Goal: Task Accomplishment & Management: Manage account settings

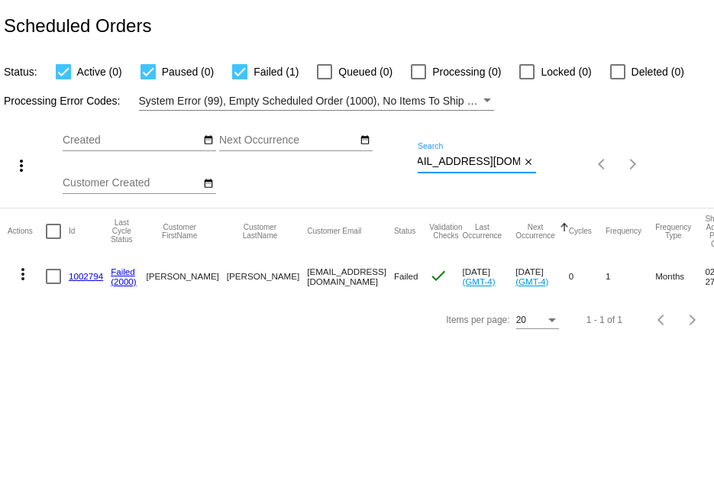
drag, startPoint x: 421, startPoint y: 160, endPoint x: 535, endPoint y: 168, distance: 114.9
click at [535, 168] on div "mochajava70@gmail.com Search close" at bounding box center [477, 158] width 118 height 30
paste input "pamela.stout15@yahoo"
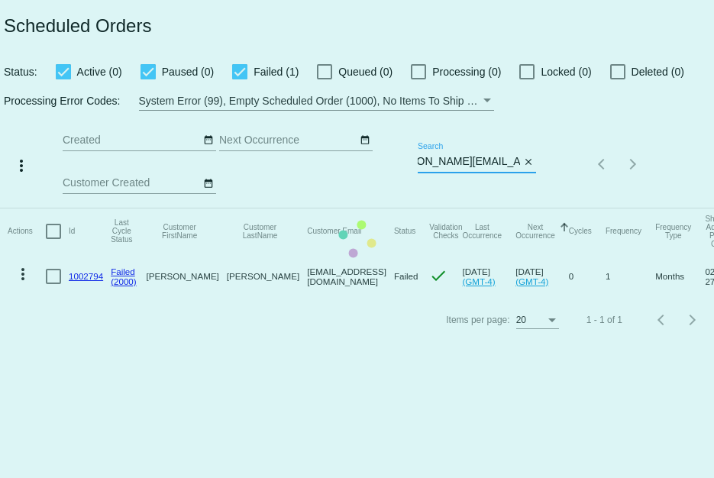
type input "pamela.stout15@yahoo.com"
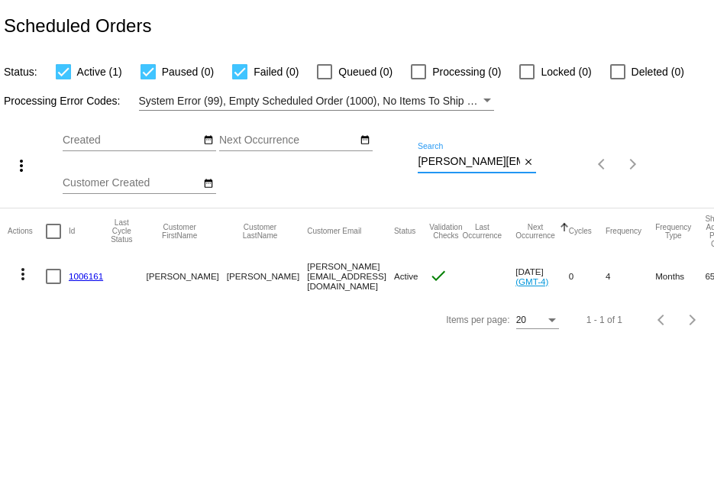
scroll to position [0, 34]
drag, startPoint x: 418, startPoint y: 157, endPoint x: 558, endPoint y: 189, distance: 144.3
click at [558, 189] on div "more_vert Aug Jan Feb Mar Apr 1" at bounding box center [357, 159] width 714 height 97
paste input "mochajava70@gmail"
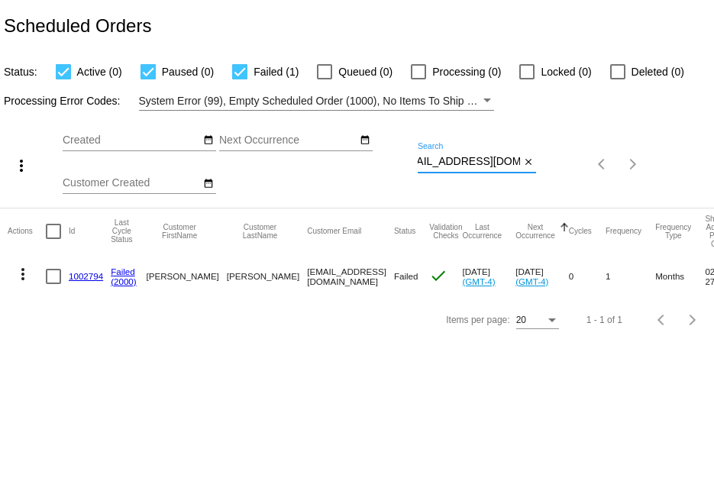
type input "mochajava70@gmail.com"
click at [21, 269] on mat-icon "more_vert" at bounding box center [23, 274] width 18 height 18
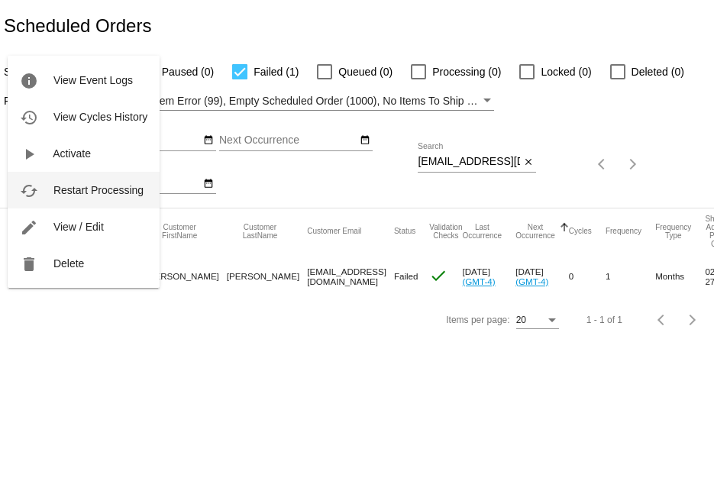
click at [149, 192] on button "cached Restart Processing" at bounding box center [84, 190] width 152 height 37
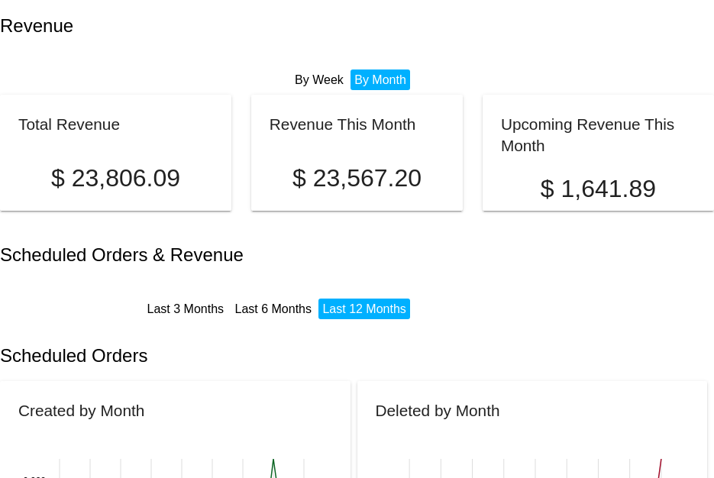
drag, startPoint x: 0, startPoint y: 0, endPoint x: 567, endPoint y: 273, distance: 629.9
click at [567, 273] on div "Scheduled Orders & Revenue Last 3 Months Last 6 Months Last 12 Months" at bounding box center [357, 272] width 714 height 87
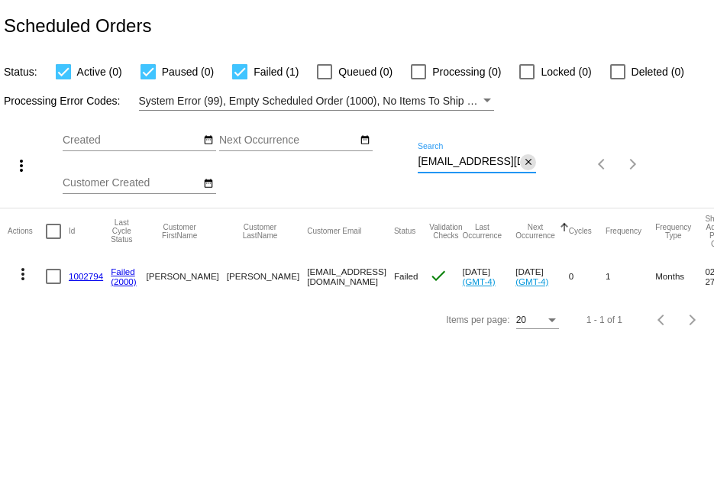
scroll to position [0, 21]
drag, startPoint x: 418, startPoint y: 162, endPoint x: 549, endPoint y: 157, distance: 131.5
click at [549, 157] on div "more_vert Aug Jan Feb Mar Apr 1" at bounding box center [357, 159] width 714 height 97
paste input "[EMAIL_ADDRESS][DOMAIN_NAME]"
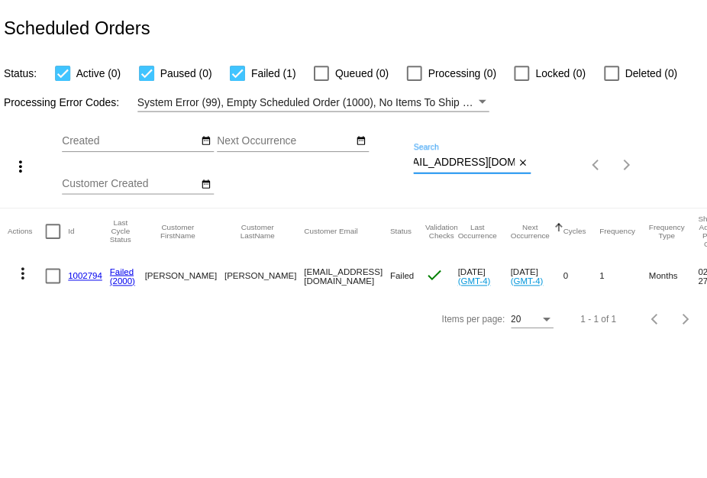
scroll to position [0, 0]
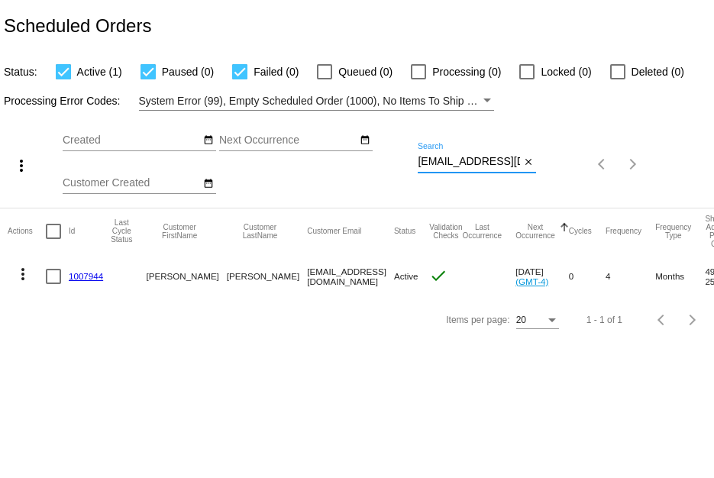
type input "[EMAIL_ADDRESS][DOMAIN_NAME]"
click at [26, 265] on mat-icon "more_vert" at bounding box center [23, 274] width 18 height 18
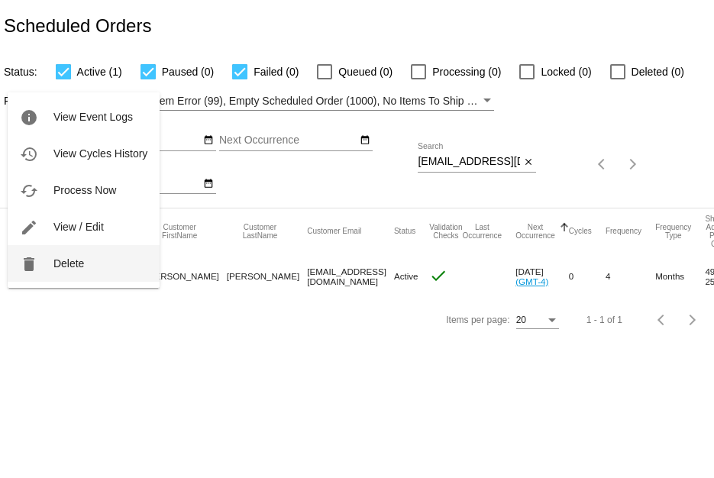
click at [60, 256] on button "delete Delete" at bounding box center [84, 263] width 152 height 37
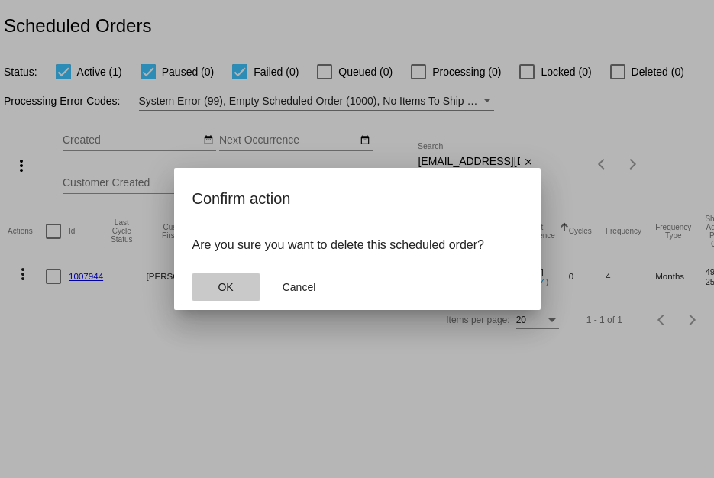
click at [233, 288] on span "OK" at bounding box center [225, 287] width 15 height 12
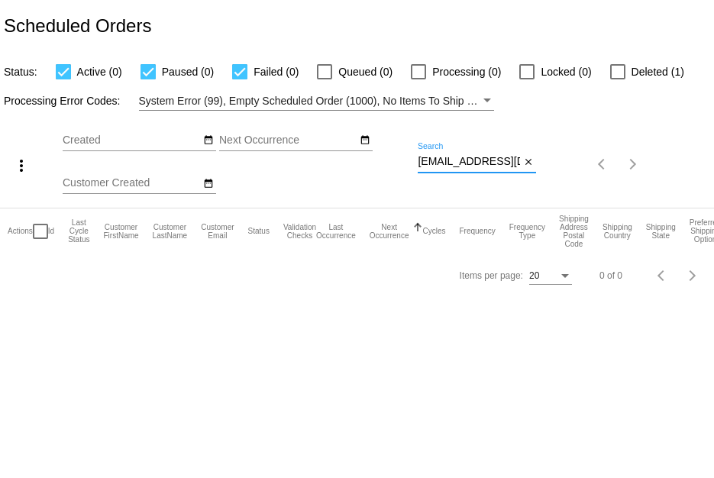
drag, startPoint x: 421, startPoint y: 163, endPoint x: 517, endPoint y: 163, distance: 96.2
click at [517, 163] on input "[EMAIL_ADDRESS][DOMAIN_NAME]" at bounding box center [469, 162] width 102 height 12
paste input "[EMAIL_ADDRESS][DOMAIN_NAME]"
type input "[EMAIL_ADDRESS][DOMAIN_NAME]"
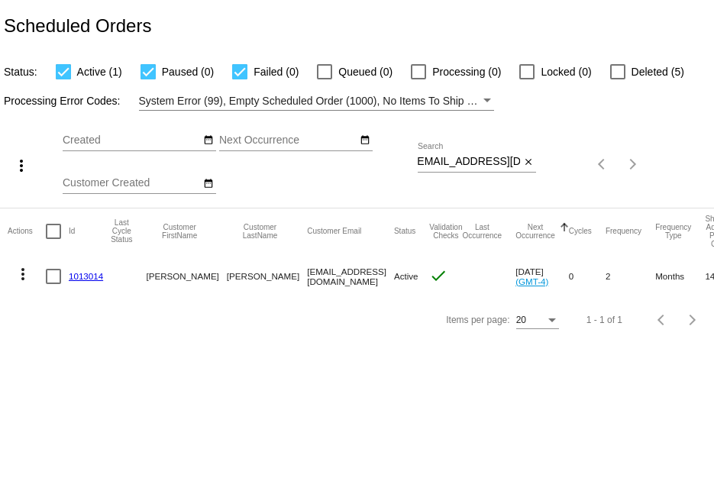
scroll to position [0, 0]
drag, startPoint x: 420, startPoint y: 159, endPoint x: 534, endPoint y: 160, distance: 113.8
click at [534, 160] on div "pamela.stout15@yahoo.com Search close" at bounding box center [477, 158] width 118 height 30
paste input "eggy1006@comcast.net"
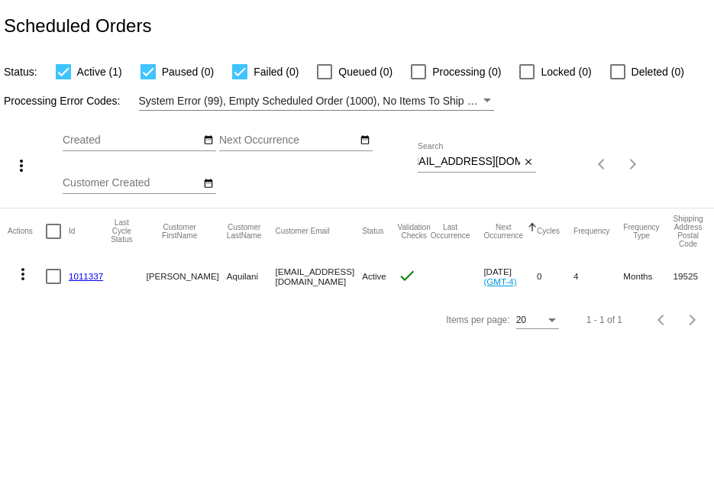
scroll to position [0, 0]
click at [21, 282] on mat-icon "more_vert" at bounding box center [23, 274] width 18 height 18
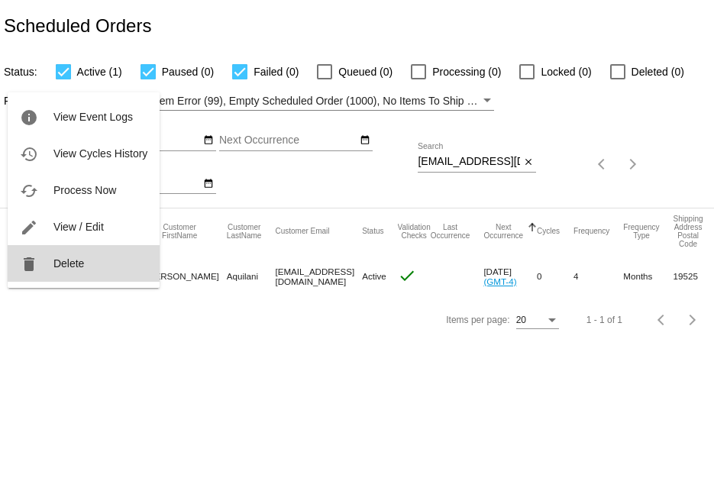
click at [52, 273] on button "delete Delete" at bounding box center [84, 263] width 152 height 37
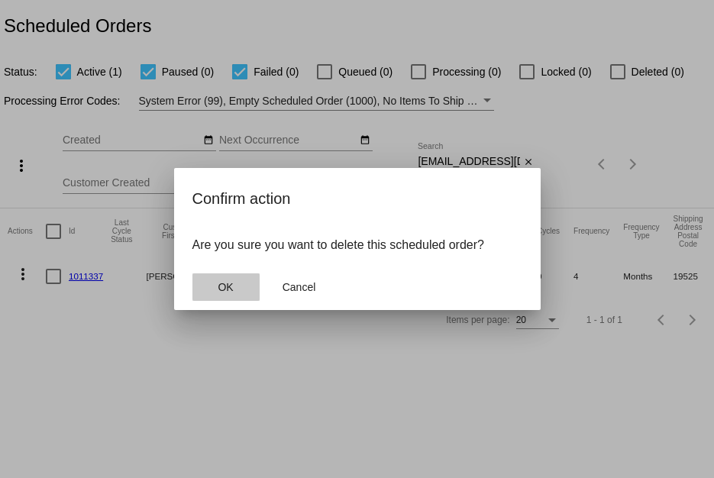
click at [241, 285] on button "OK" at bounding box center [225, 286] width 67 height 27
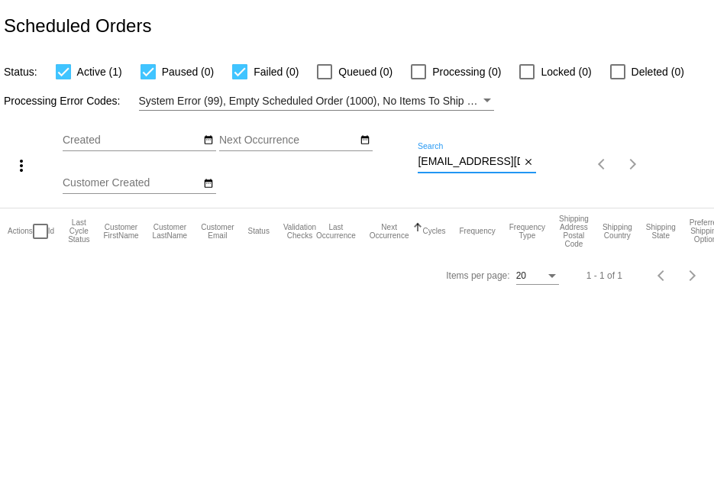
scroll to position [0, 18]
drag, startPoint x: 418, startPoint y: 157, endPoint x: 541, endPoint y: 163, distance: 123.1
click at [541, 163] on div "more_vert Aug Jan Feb Mar Apr 1" at bounding box center [357, 159] width 714 height 97
paste input "bradkleinmaier@gmail.com"
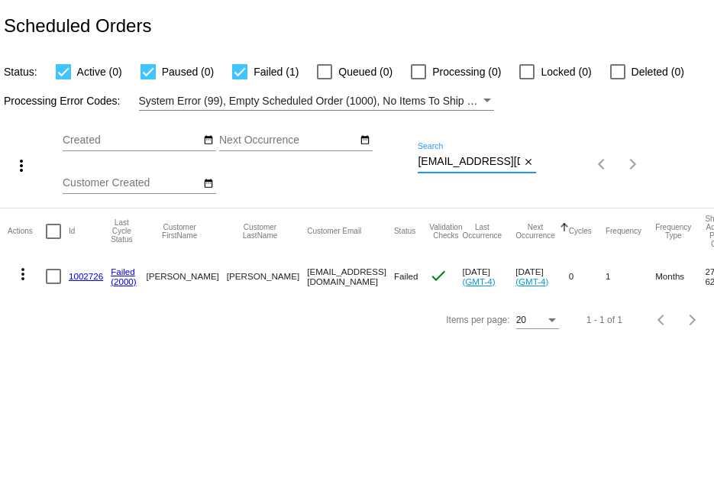
scroll to position [0, 27]
drag, startPoint x: 418, startPoint y: 163, endPoint x: 575, endPoint y: 155, distance: 157.5
click at [575, 155] on div "more_vert Aug Jan Feb Mar Apr 1" at bounding box center [357, 159] width 714 height 97
paste input "arbara.a.miller.2024"
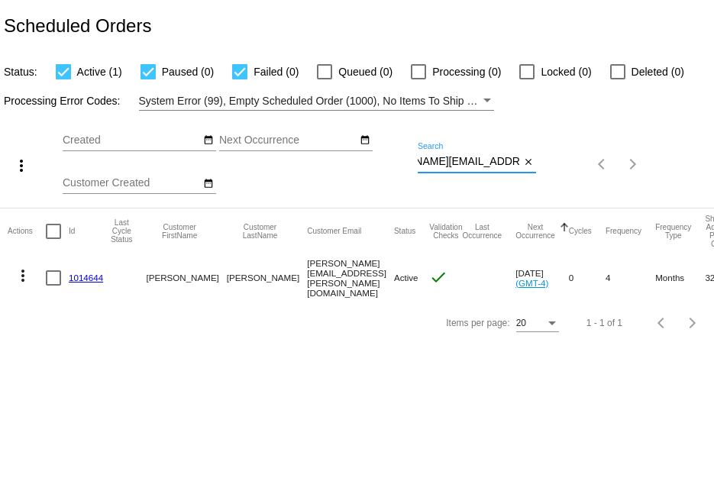
type input "barbara.a.miller.2024@gmail.com"
click at [97, 273] on link "1014644" at bounding box center [86, 278] width 34 height 10
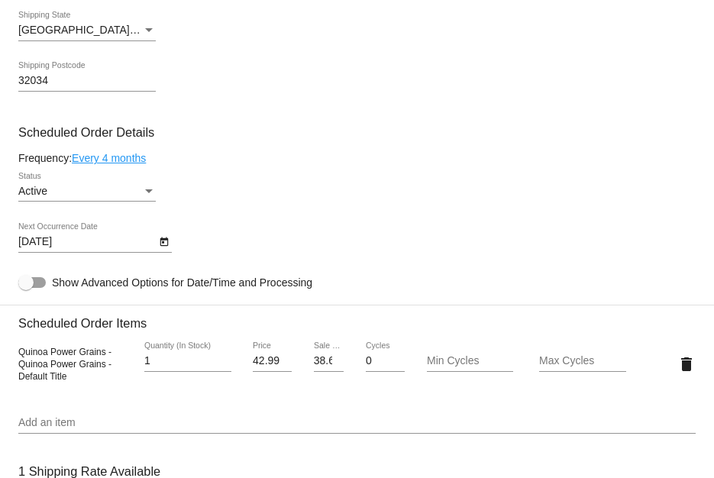
scroll to position [687, 0]
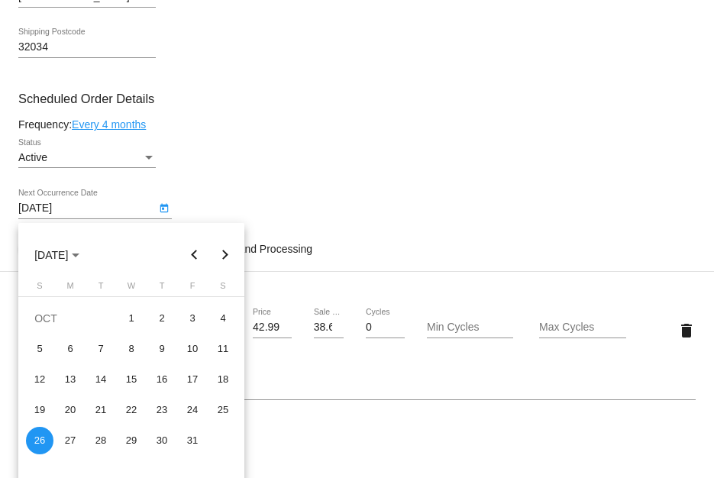
drag, startPoint x: 92, startPoint y: 215, endPoint x: 366, endPoint y: 133, distance: 285.6
click at [366, 133] on body "arrow_back Scheduled Order #1014644 Active more_vert Validation Checks check Pa…" at bounding box center [357, 239] width 714 height 478
click at [406, 190] on div at bounding box center [357, 239] width 714 height 478
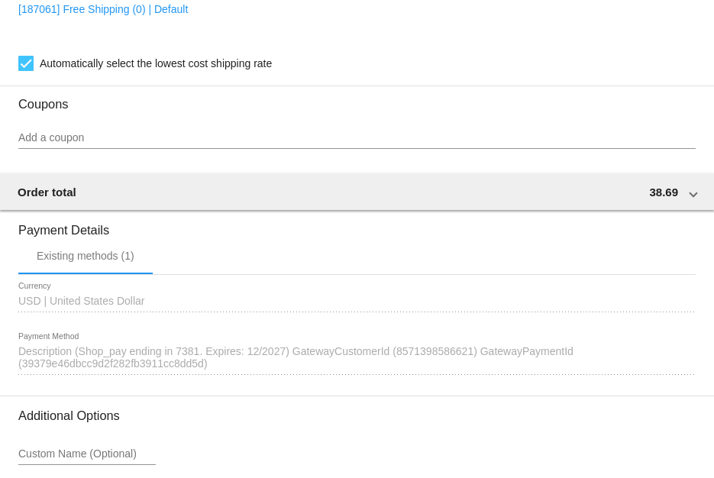
scroll to position [1222, 0]
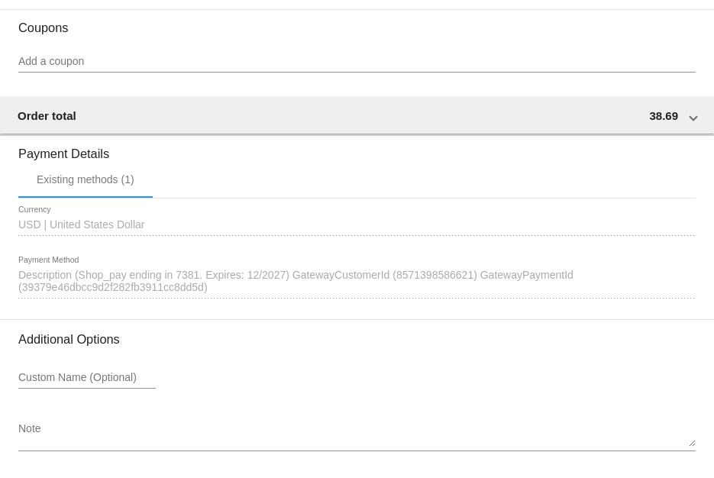
drag, startPoint x: 201, startPoint y: 279, endPoint x: 150, endPoint y: 275, distance: 50.6
click at [150, 275] on div at bounding box center [357, 239] width 714 height 478
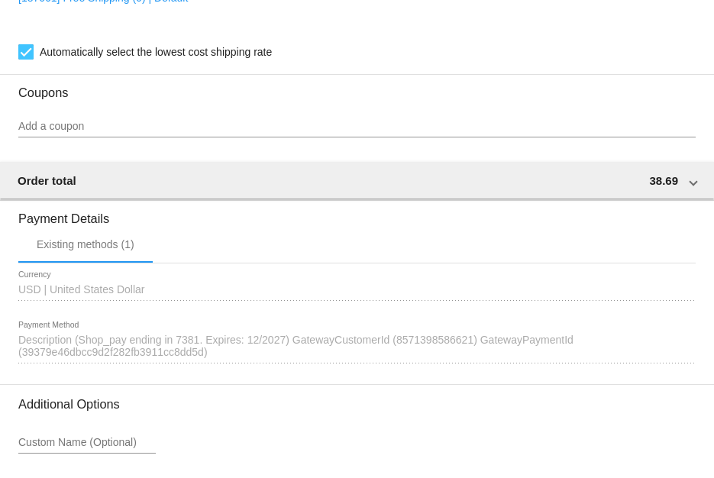
scroll to position [1195, 0]
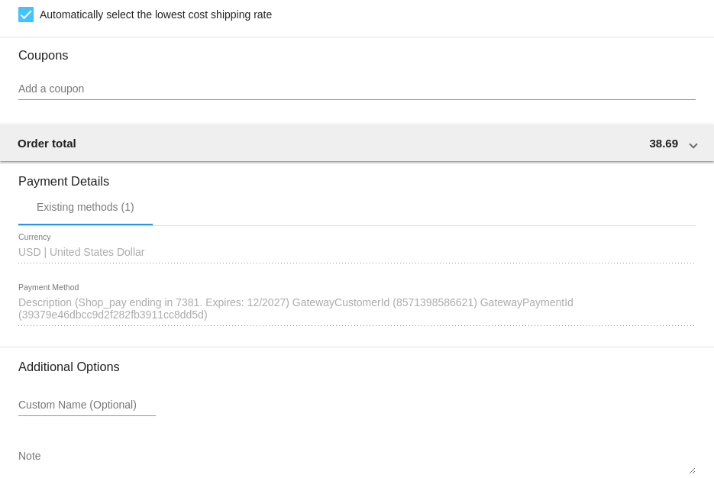
drag, startPoint x: 18, startPoint y: 306, endPoint x: 293, endPoint y: 306, distance: 275.0
click at [293, 306] on span "Description (Shop_pay ending in 7381. Expires: 12/2027) GatewayCustomerId (8571…" at bounding box center [295, 308] width 555 height 24
copy span "Description (Shop_pay ending in 7381. Expires: 12/2027)"
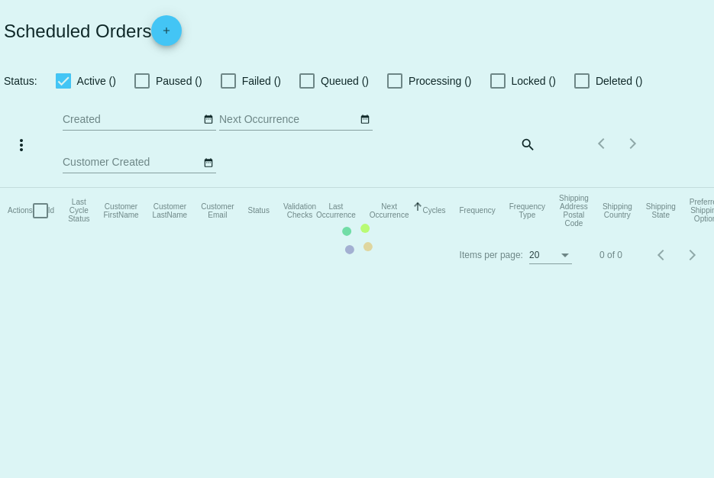
checkbox input "true"
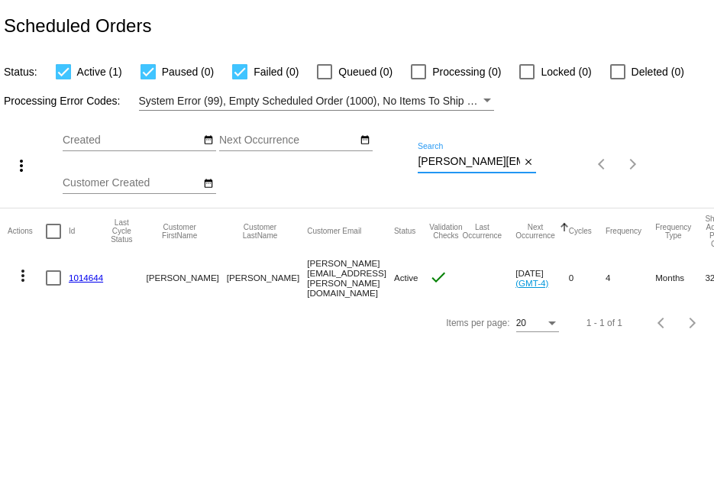
scroll to position [0, 57]
drag, startPoint x: 418, startPoint y: 161, endPoint x: 560, endPoint y: 145, distance: 143.0
click at [560, 145] on div "more_vert Aug Jan Feb Mar Apr 1" at bounding box center [357, 159] width 714 height 97
paste input "ullakim@comcast.net"
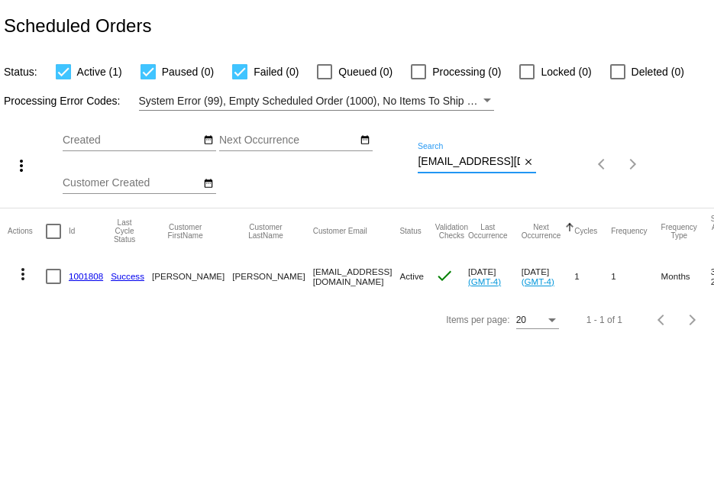
type input "ullakim@comcast.net"
click at [88, 278] on link "1001808" at bounding box center [86, 276] width 34 height 10
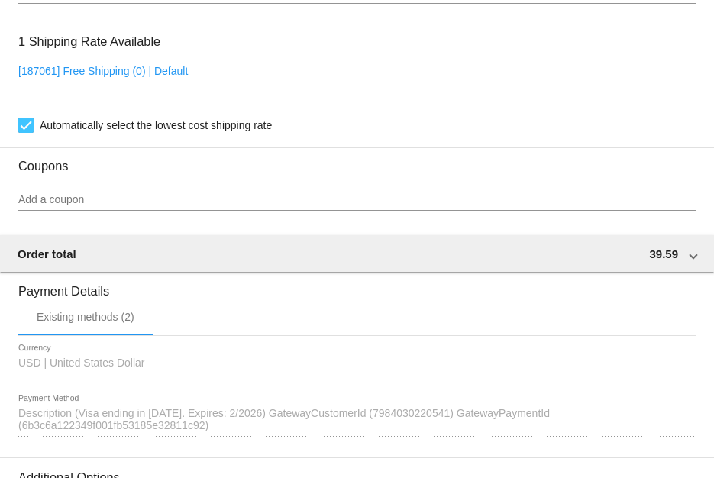
scroll to position [1298, 0]
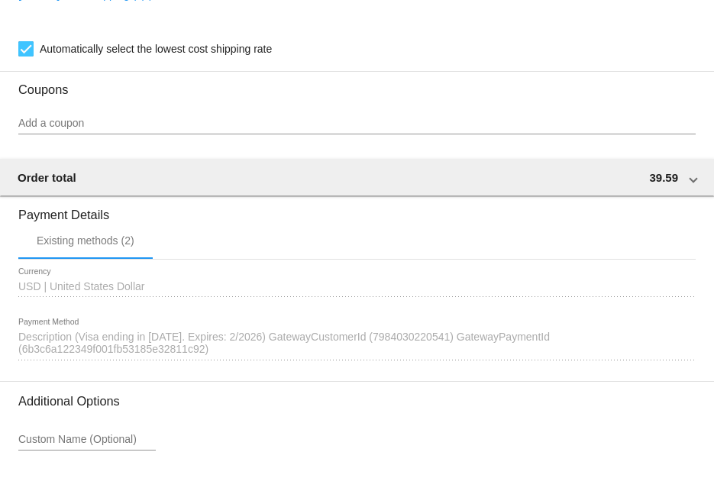
drag, startPoint x: 79, startPoint y: 338, endPoint x: 175, endPoint y: 346, distance: 96.5
click at [175, 346] on span "Description (Visa ending in 1251. Expires: 2/2026) GatewayCustomerId (798403022…" at bounding box center [284, 343] width 532 height 24
copy span "Visa ending in 1251."
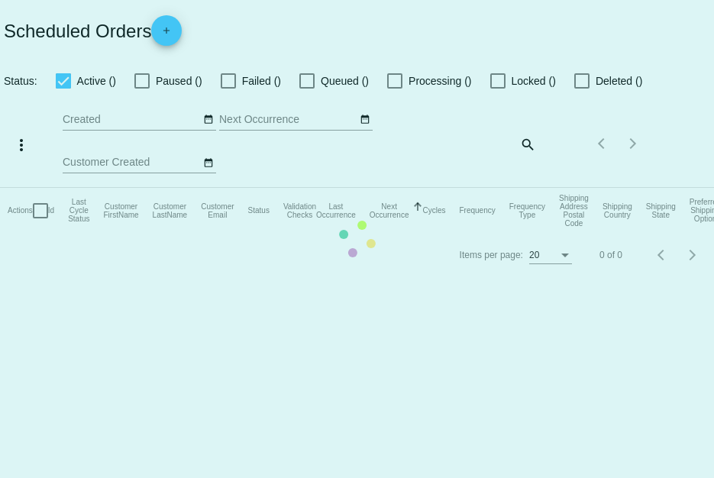
checkbox input "true"
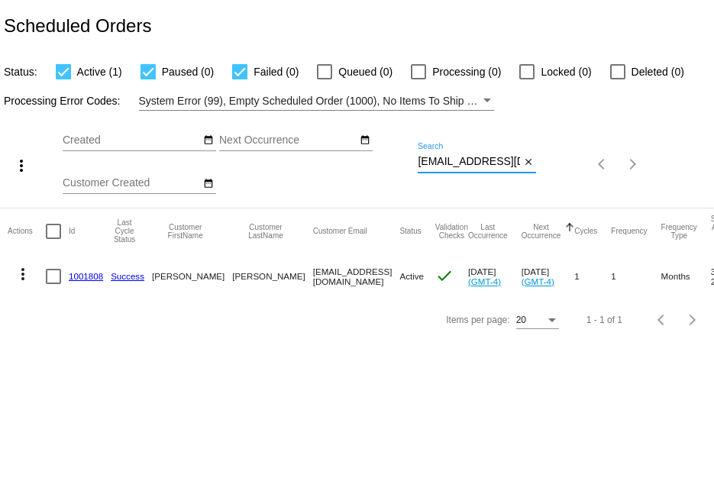
drag, startPoint x: 418, startPoint y: 160, endPoint x: 571, endPoint y: 175, distance: 153.5
click at [571, 175] on div "more_vert Aug Jan Feb Mar Apr 1" at bounding box center [357, 159] width 714 height 97
paste input "bradkleinmaier@gmail.com"
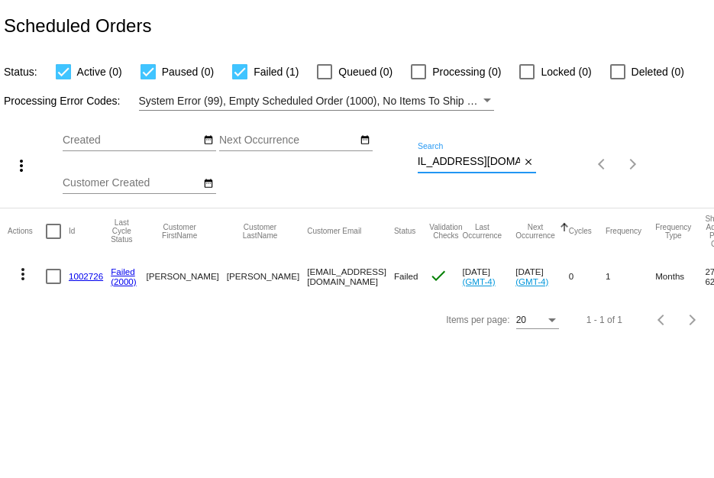
click at [19, 270] on mat-icon "more_vert" at bounding box center [23, 274] width 18 height 18
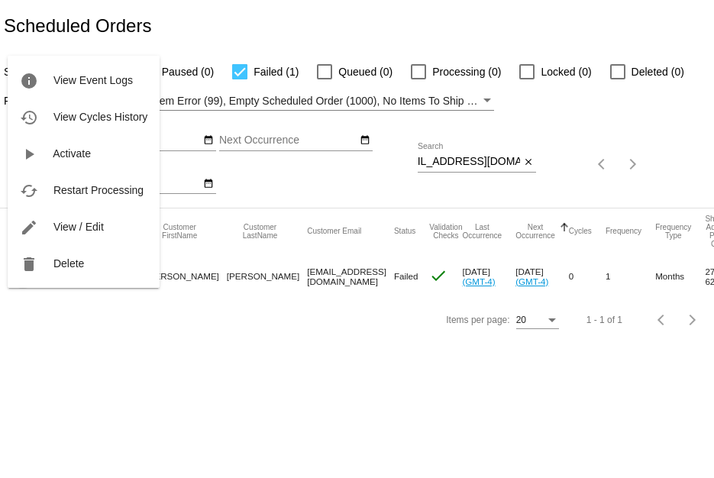
scroll to position [0, 0]
click at [419, 163] on div at bounding box center [357, 239] width 714 height 478
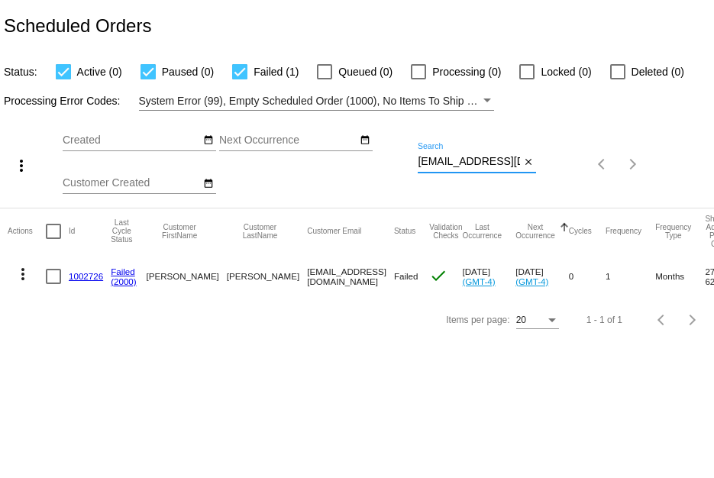
scroll to position [0, 27]
drag, startPoint x: 419, startPoint y: 163, endPoint x: 541, endPoint y: 169, distance: 122.3
click at [541, 169] on div "more_vert Aug Jan Feb Mar Apr 1" at bounding box center [357, 159] width 714 height 97
paste input "edwarddignum7"
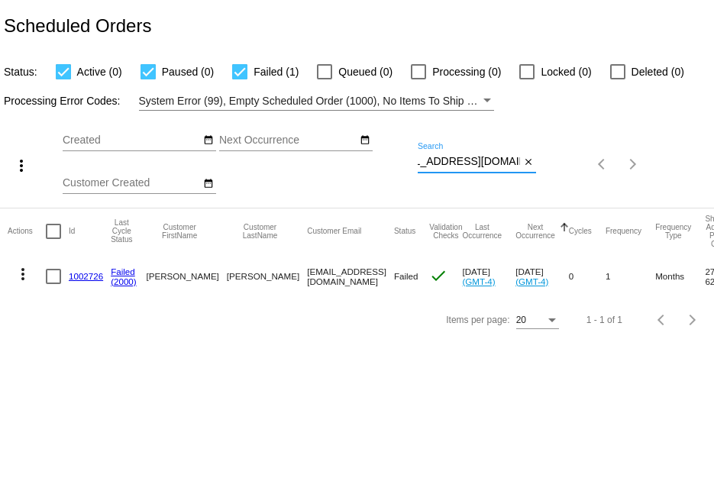
type input "edwarddignum7@gmail.com"
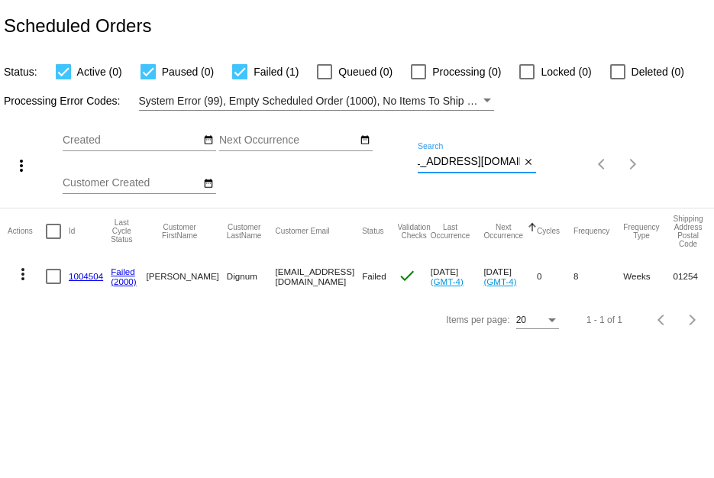
scroll to position [0, 0]
click at [79, 280] on link "1004504" at bounding box center [86, 276] width 34 height 10
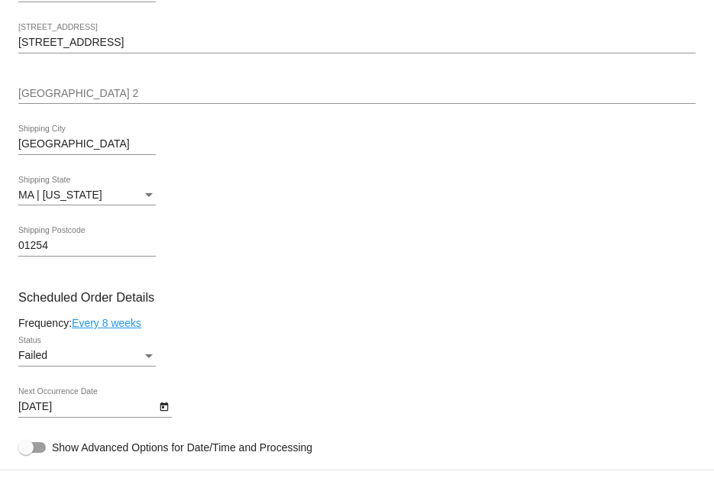
scroll to position [687, 0]
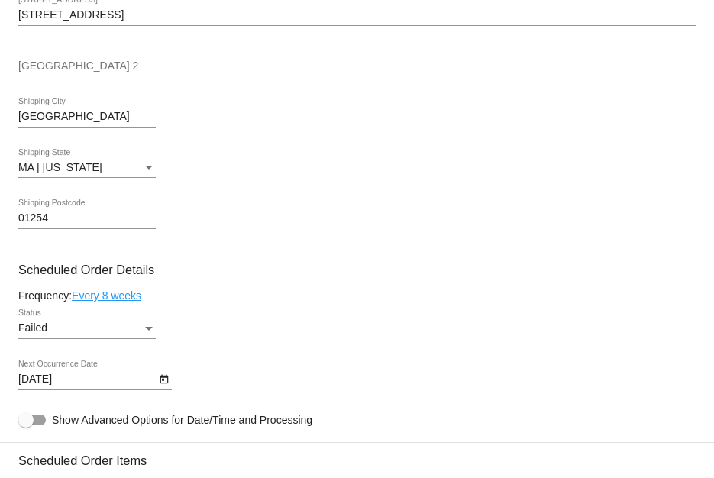
click at [128, 293] on link "Every 8 weeks" at bounding box center [107, 295] width 70 height 12
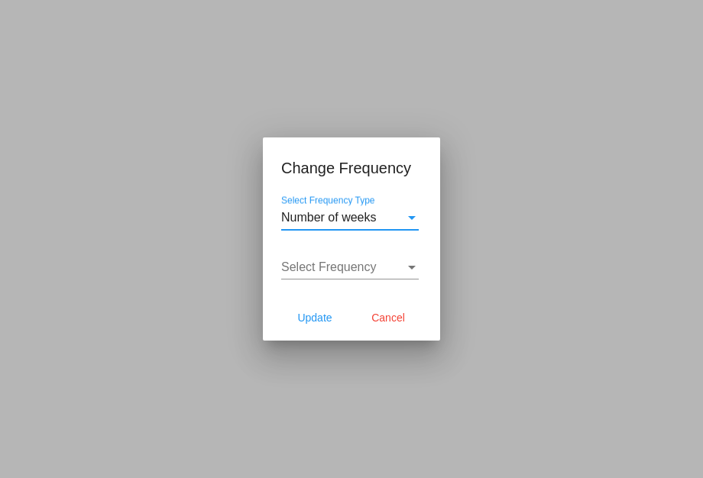
click at [341, 221] on span "Number of weeks" at bounding box center [328, 217] width 95 height 13
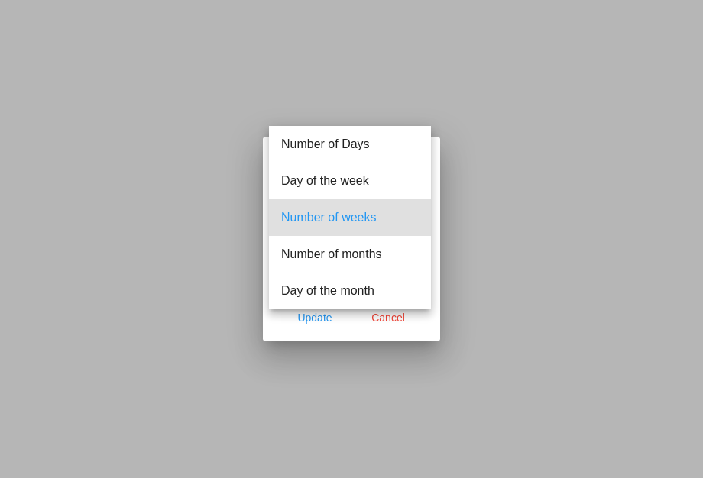
click at [341, 221] on span "Number of weeks" at bounding box center [349, 217] width 137 height 37
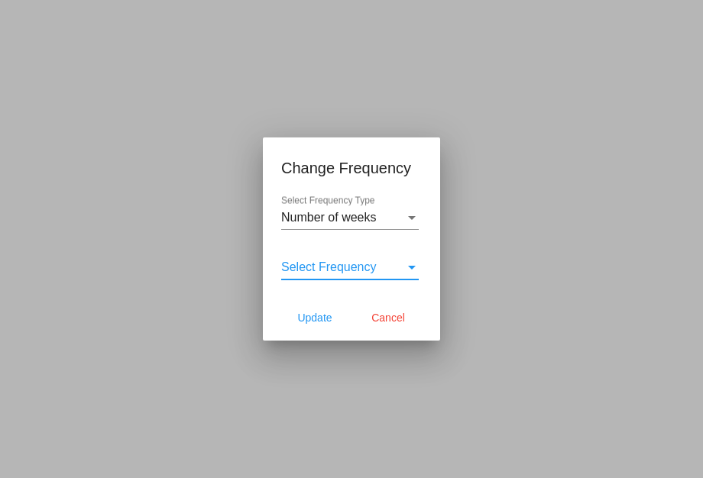
click at [328, 273] on span "Select Frequency" at bounding box center [328, 266] width 95 height 13
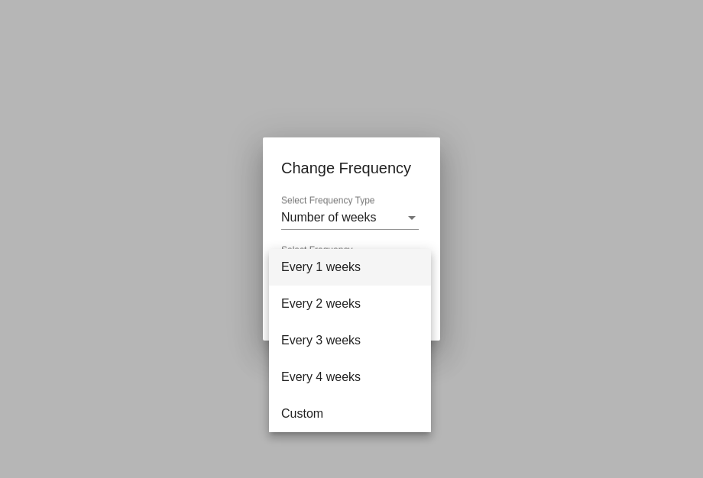
click at [349, 221] on div at bounding box center [351, 239] width 703 height 478
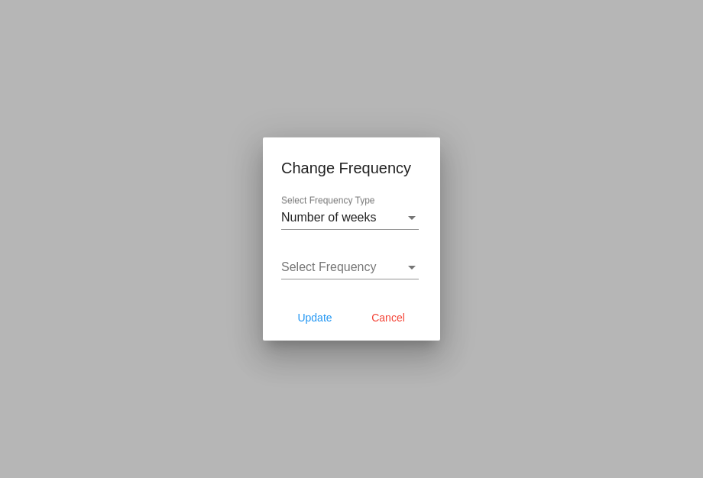
click at [387, 261] on div "Select Frequency" at bounding box center [343, 267] width 124 height 14
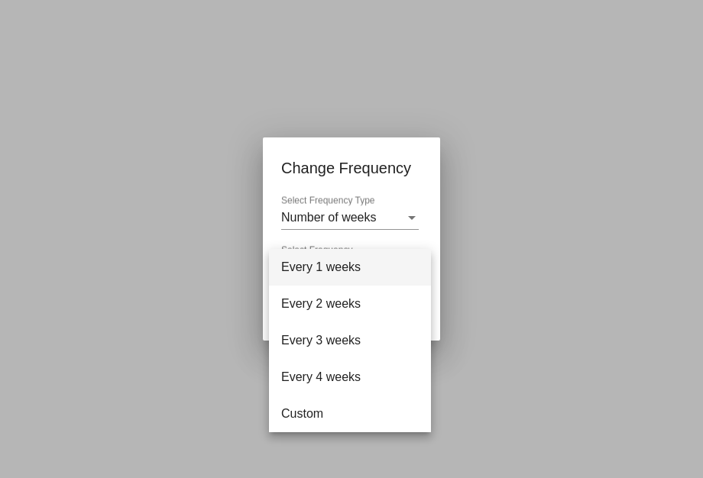
click at [383, 218] on div at bounding box center [351, 239] width 703 height 478
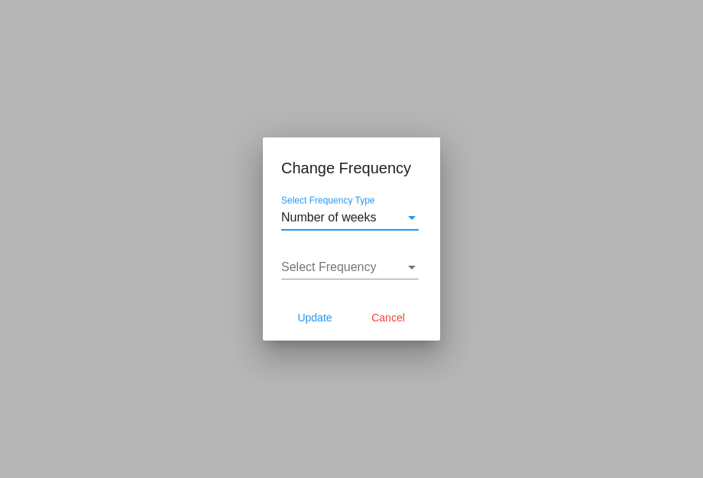
click at [383, 218] on div "Number of weeks" at bounding box center [343, 218] width 124 height 14
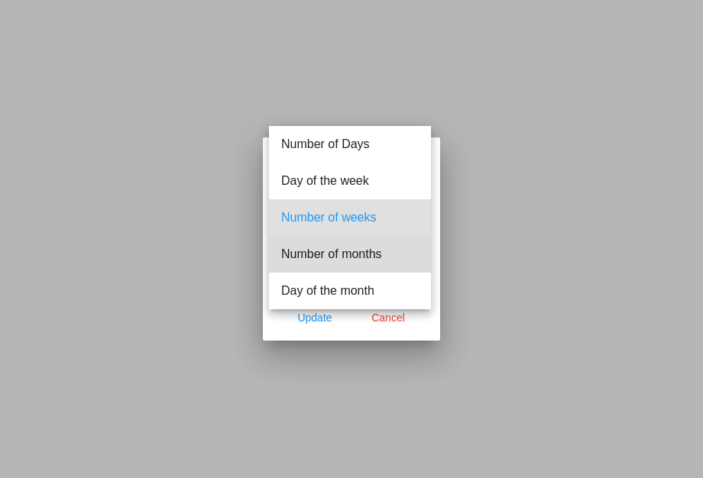
click at [364, 246] on span "Number of months" at bounding box center [349, 254] width 137 height 37
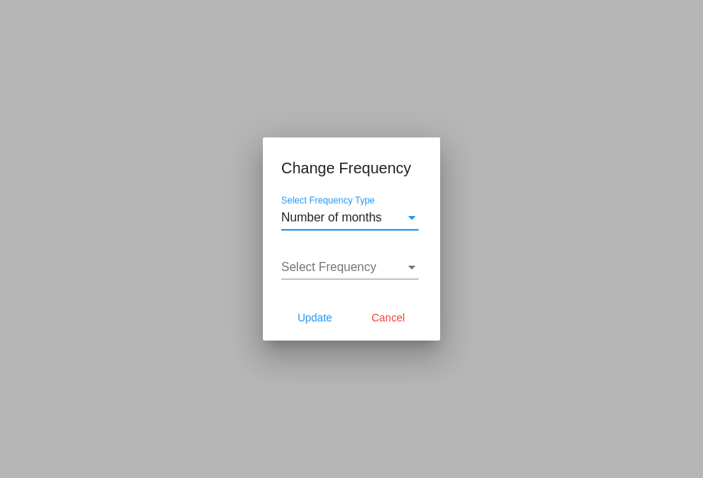
click at [357, 267] on span "Select Frequency" at bounding box center [328, 266] width 95 height 13
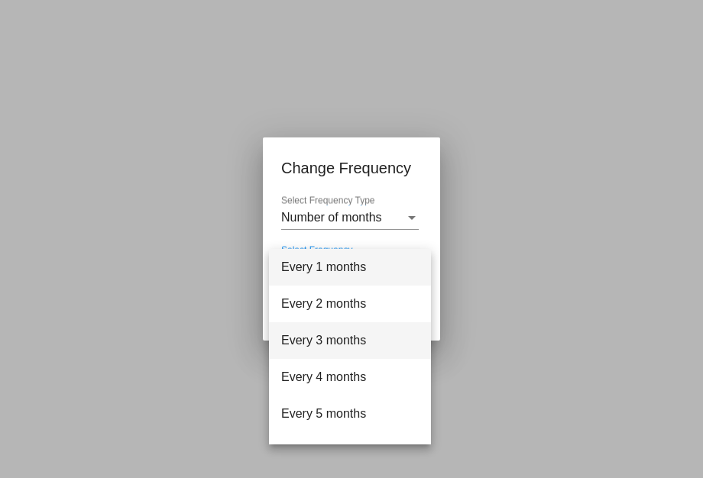
click at [348, 327] on span "Every 3 months" at bounding box center [349, 340] width 137 height 37
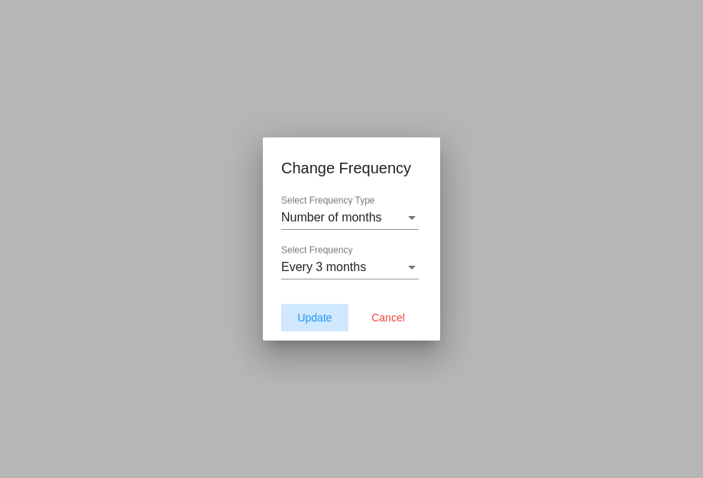
click at [328, 306] on button "Update" at bounding box center [314, 317] width 67 height 27
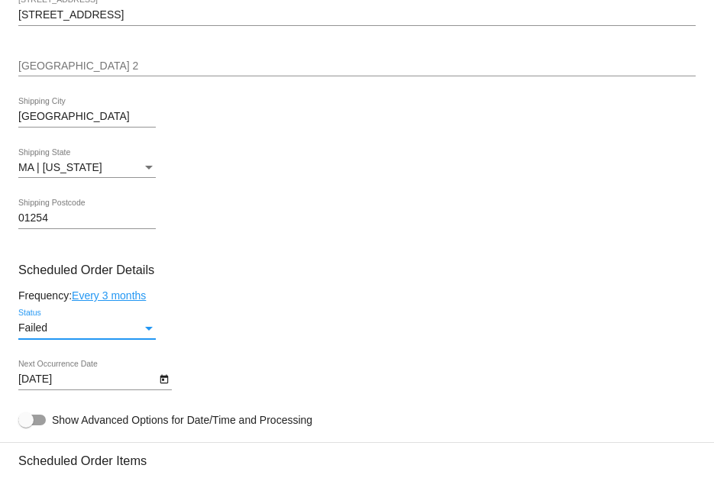
click at [115, 330] on div "Failed" at bounding box center [80, 328] width 124 height 12
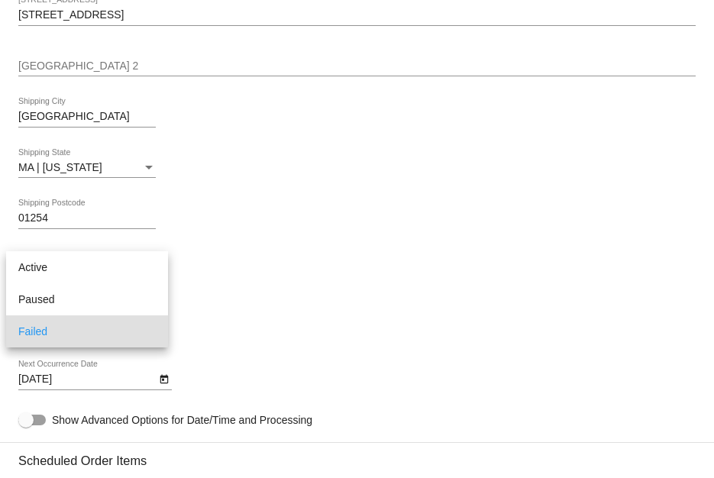
click at [241, 293] on div at bounding box center [357, 239] width 714 height 478
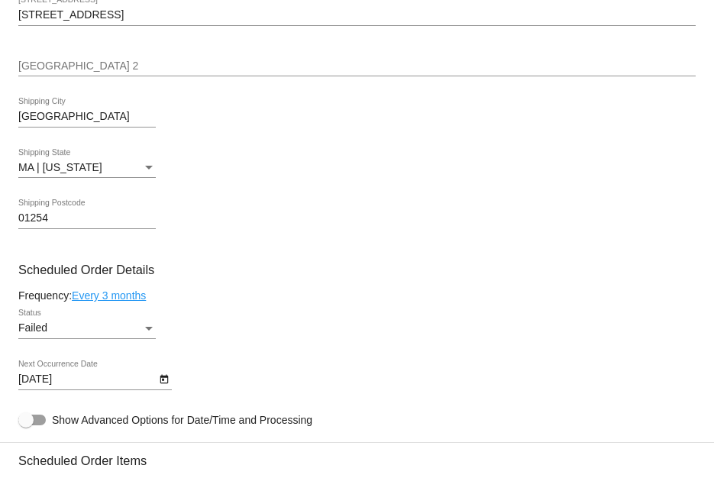
click at [125, 378] on body "arrow_back Scheduled Order #1004504 Failed more_vert Last Processing Cycle ID: …" at bounding box center [357, 239] width 714 height 478
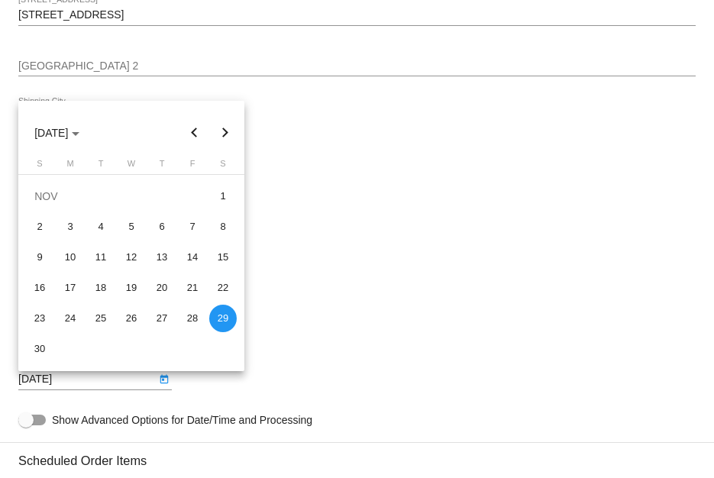
click at [195, 138] on button "Previous month" at bounding box center [194, 133] width 31 height 31
click at [97, 347] on div "30" at bounding box center [100, 348] width 27 height 27
click at [36, 347] on div "28" at bounding box center [39, 348] width 27 height 27
type input "9/28/2025"
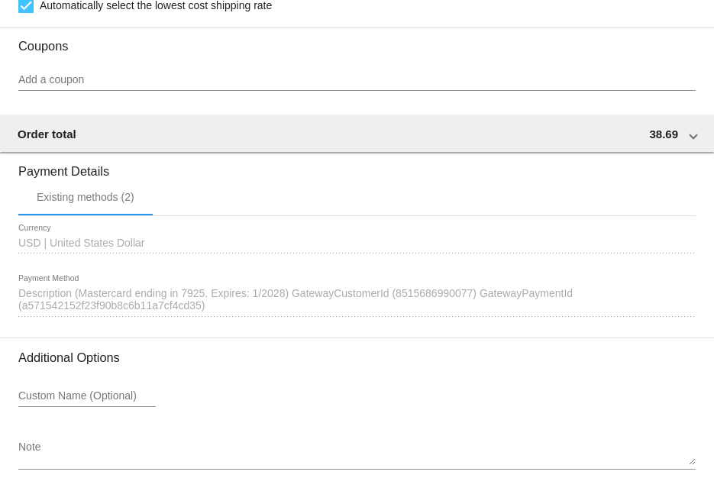
scroll to position [1454, 0]
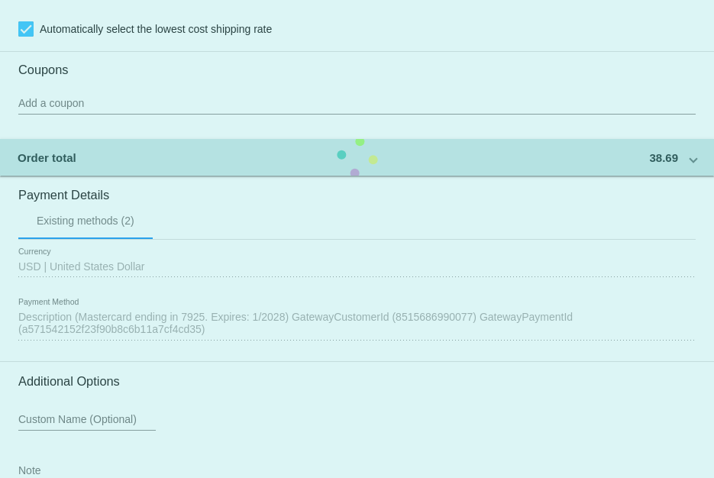
scroll to position [1225, 0]
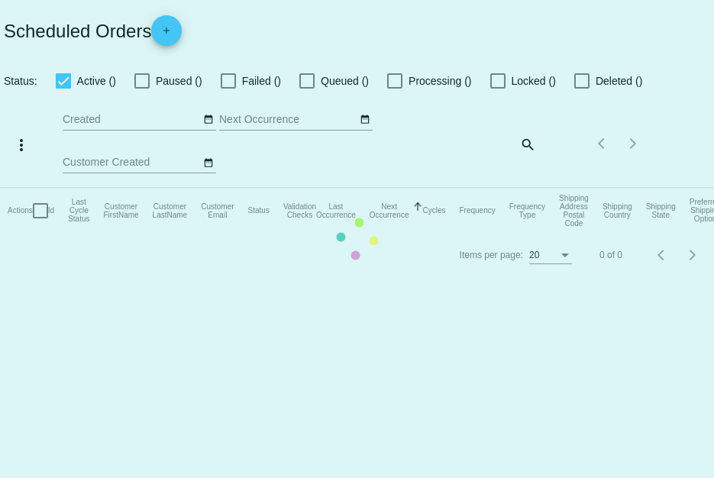
checkbox input "true"
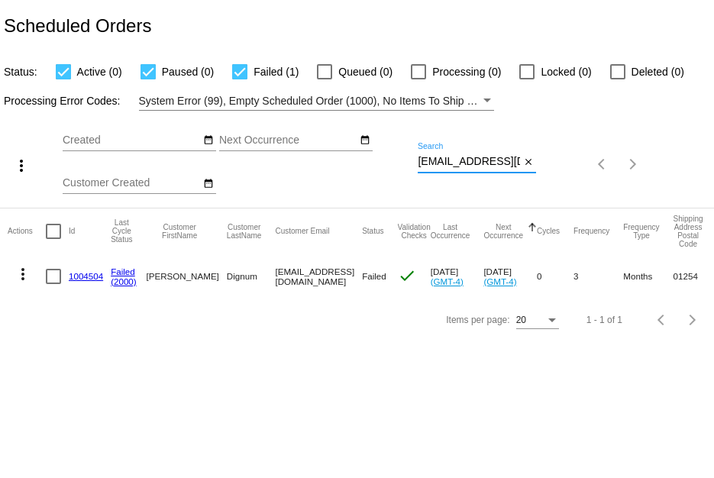
scroll to position [0, 33]
drag, startPoint x: 420, startPoint y: 161, endPoint x: 587, endPoint y: 169, distance: 166.7
click at [587, 169] on div "more_vert Aug Jan Feb Mar Apr 1" at bounding box center [357, 159] width 714 height 97
paste input "bradkleinmaier"
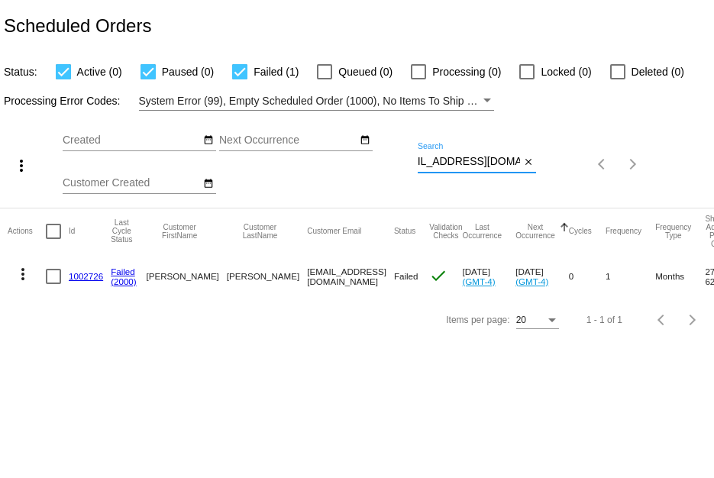
type input "bradkleinmaier@gmail.com"
click at [24, 271] on mat-icon "more_vert" at bounding box center [23, 274] width 18 height 18
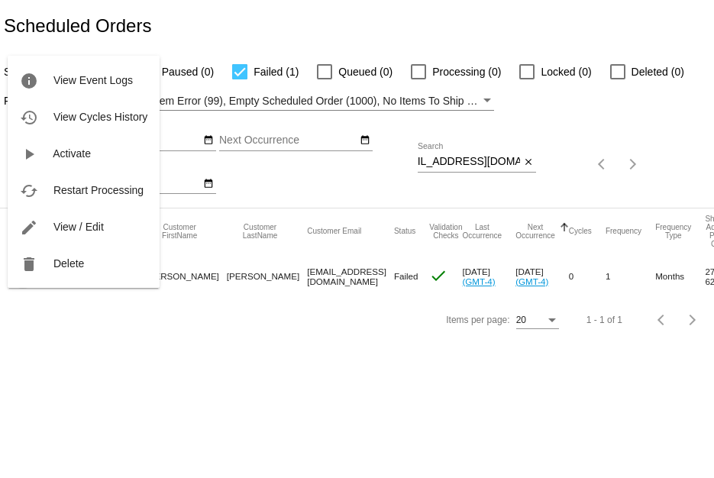
scroll to position [0, 0]
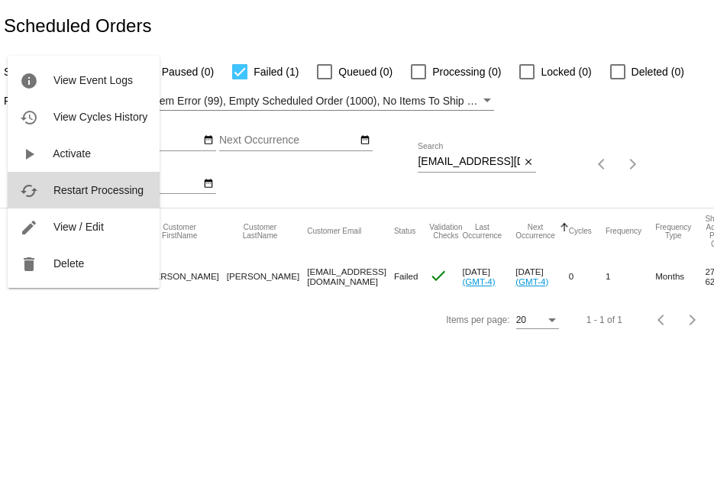
click at [73, 187] on span "Restart Processing" at bounding box center [98, 190] width 90 height 12
